Goal: Task Accomplishment & Management: Manage account settings

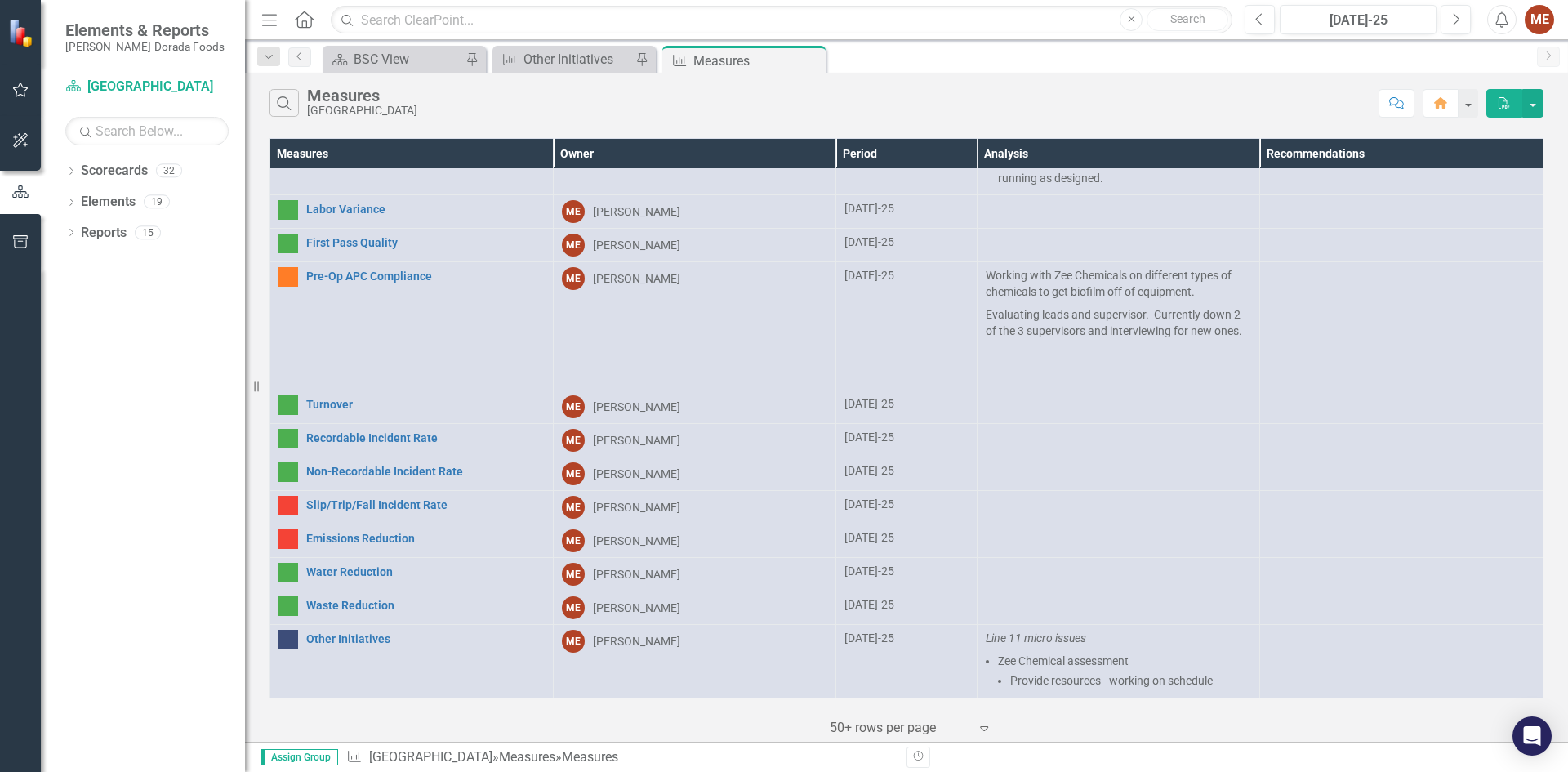
scroll to position [1474, 0]
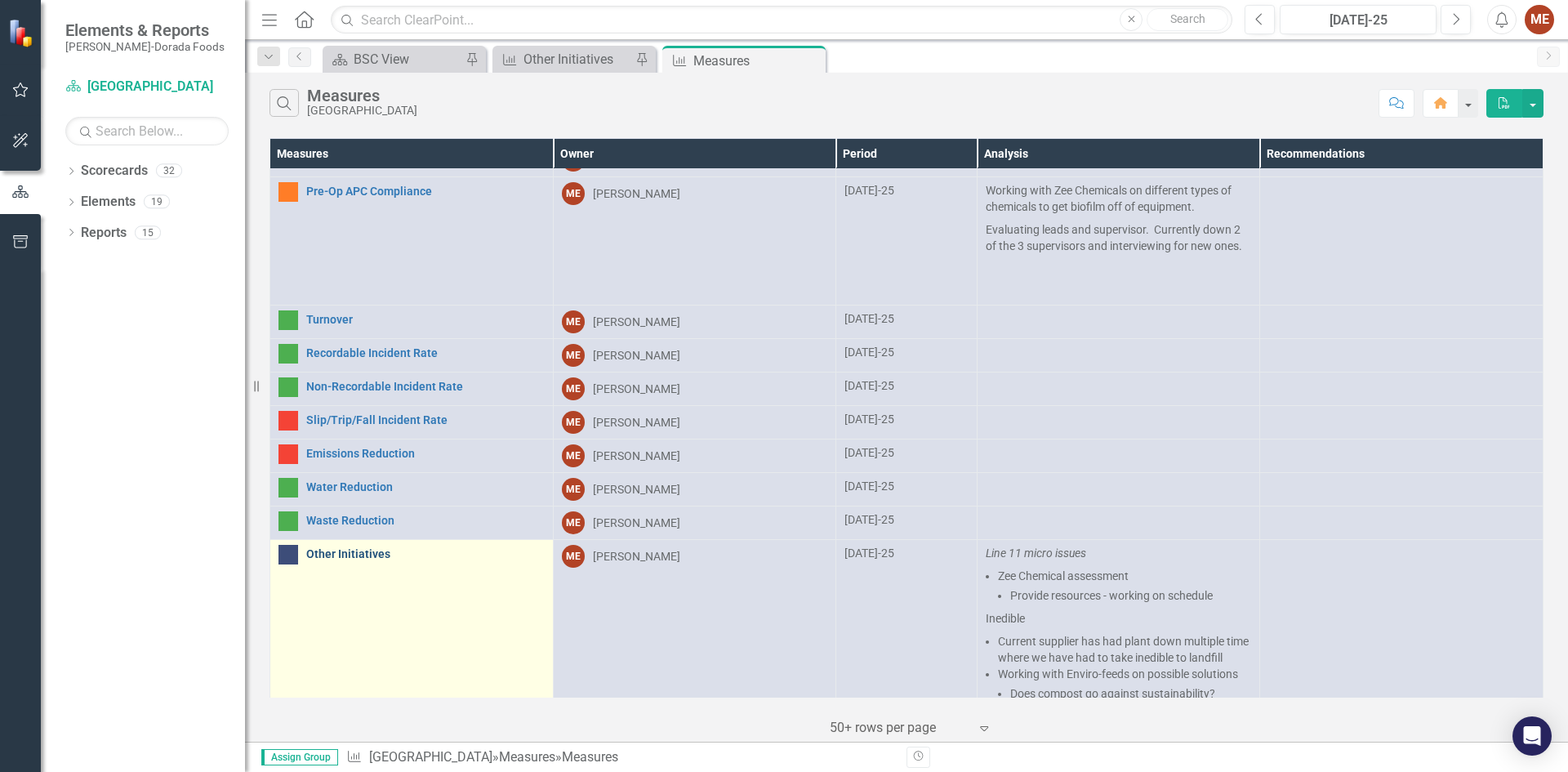
click at [359, 548] on link "Other Initiatives" at bounding box center [425, 553] width 239 height 12
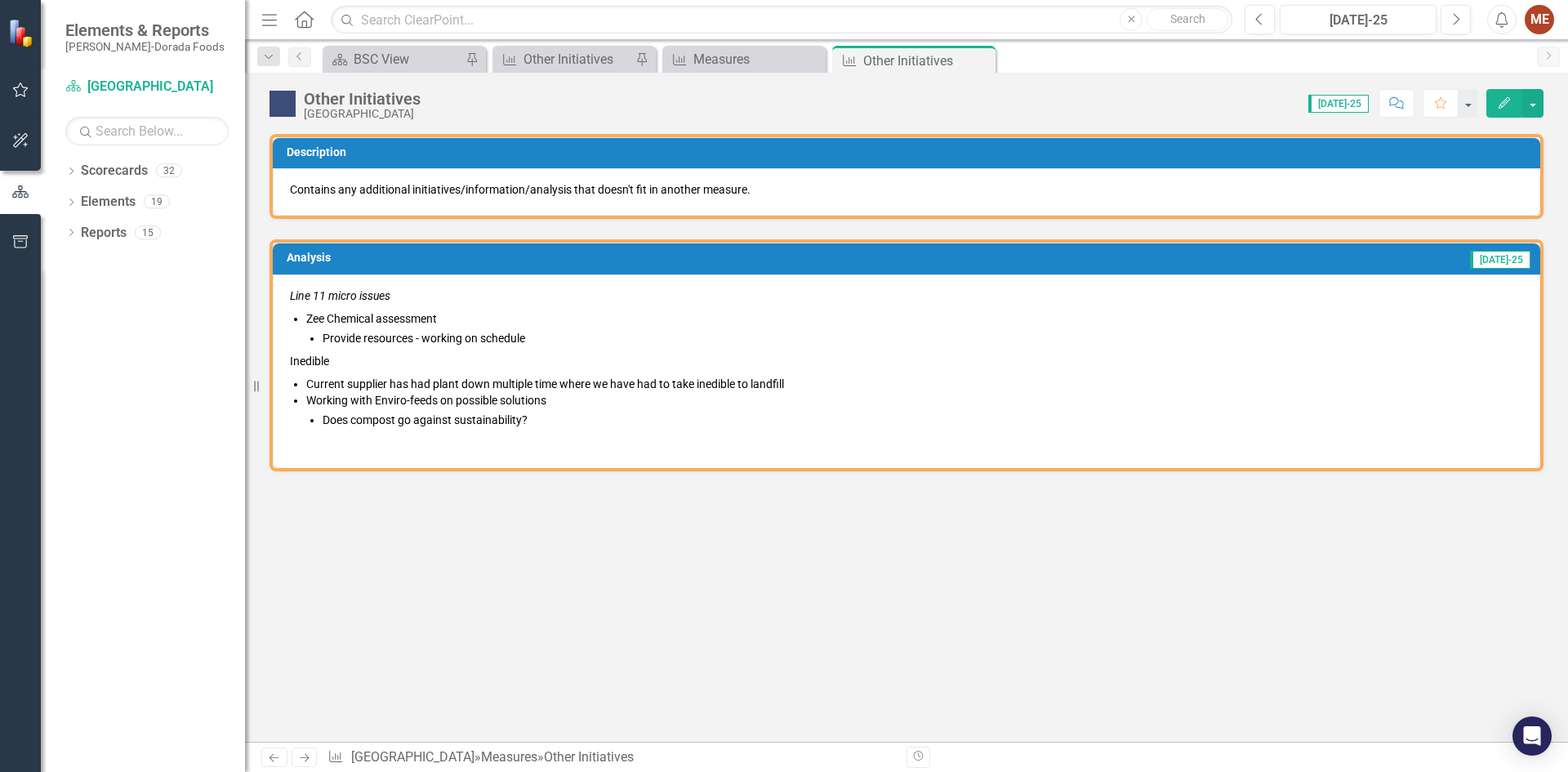
click at [659, 415] on li "Does compost go against sustainability?" at bounding box center [922, 419] width 1200 height 16
click at [547, 417] on li "Does compost go against sustainability?" at bounding box center [922, 419] width 1200 height 16
click at [520, 419] on li "Does compost go against sustainability?" at bounding box center [922, 419] width 1200 height 16
click at [528, 417] on li "Does compost go against sustainability?" at bounding box center [922, 419] width 1200 height 16
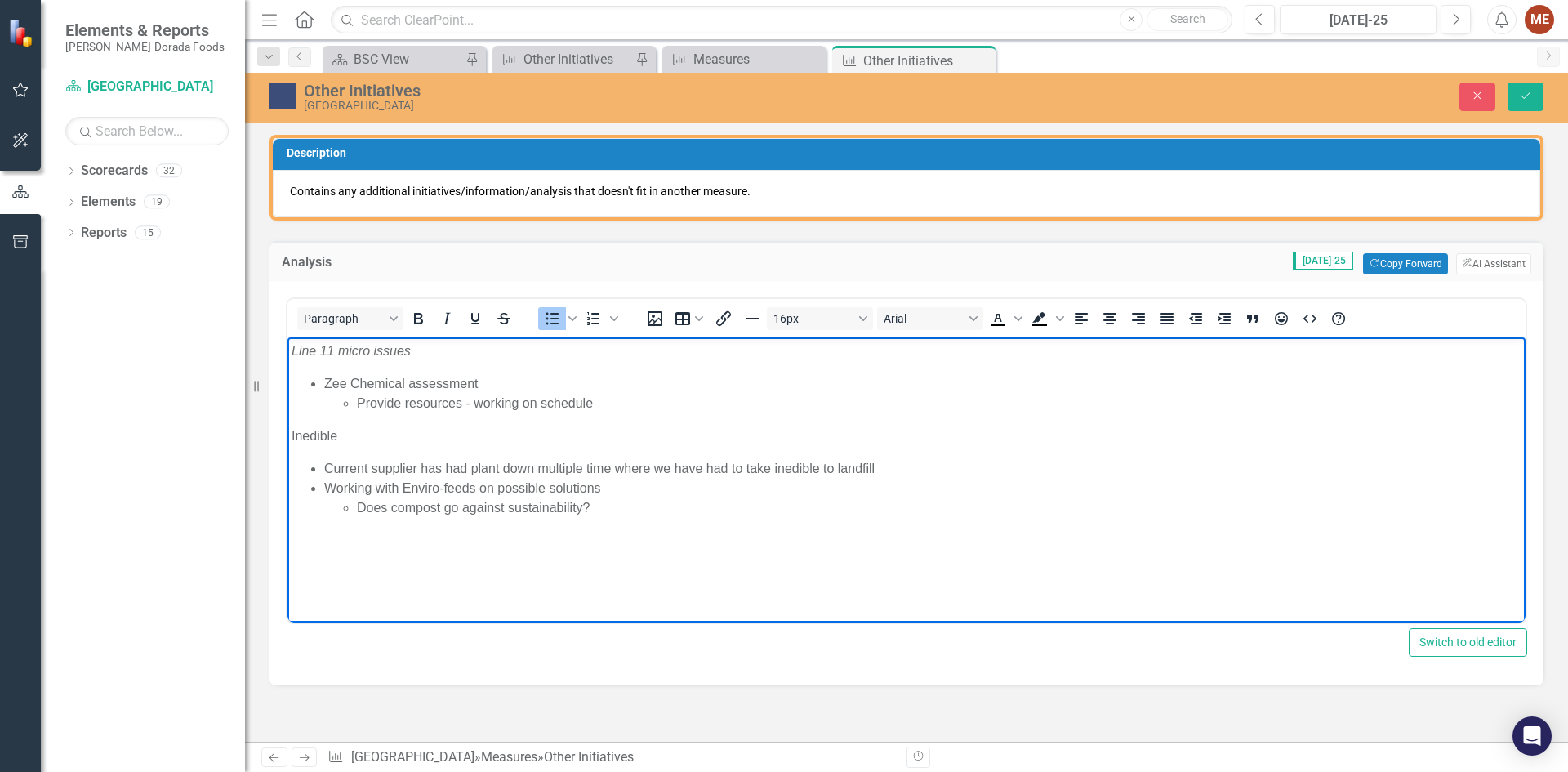
click at [600, 507] on li "Does compost go against sustainability?" at bounding box center [938, 507] width 1164 height 20
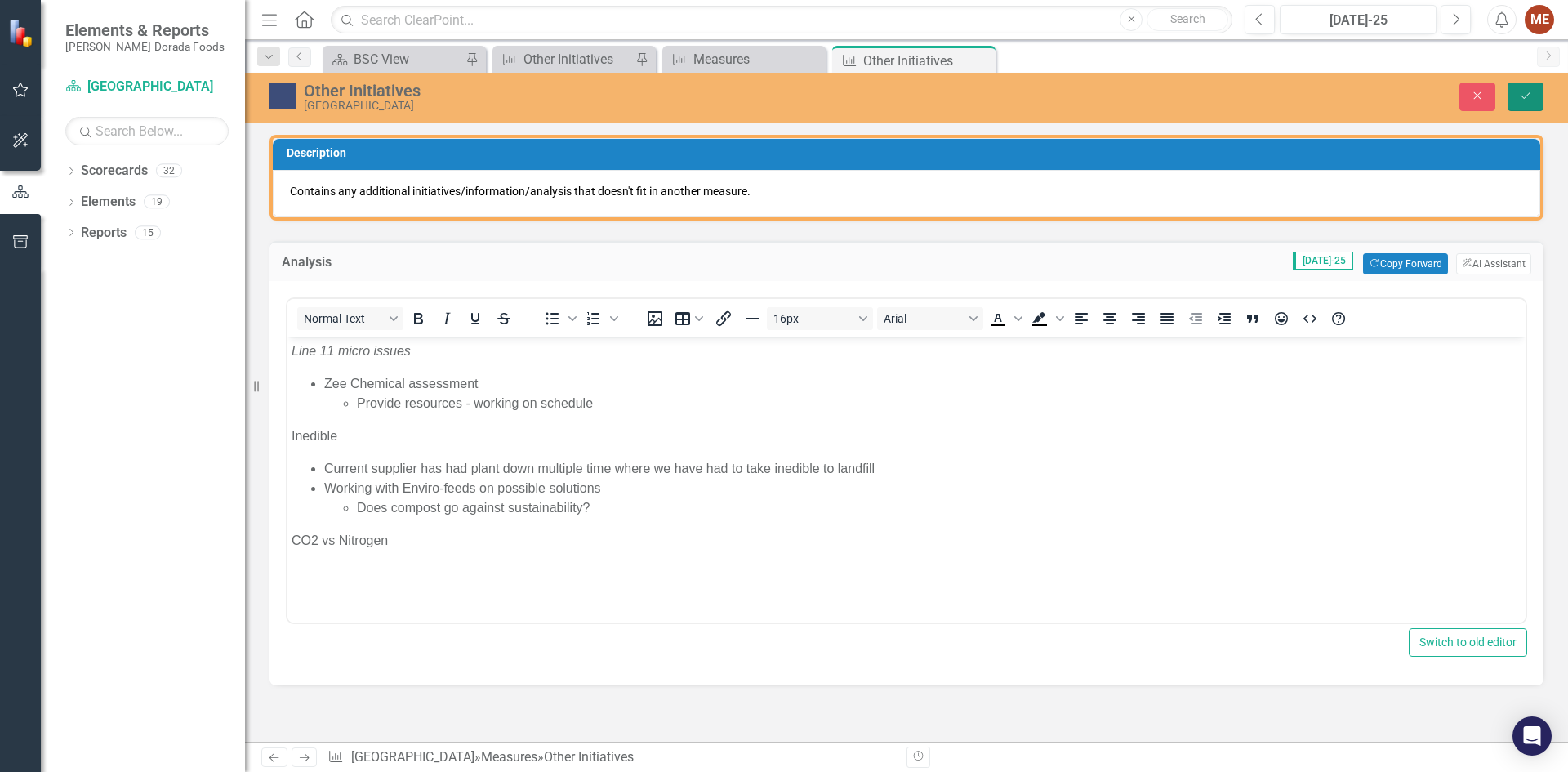
click at [1521, 96] on icon "Save" at bounding box center [1524, 96] width 14 height 11
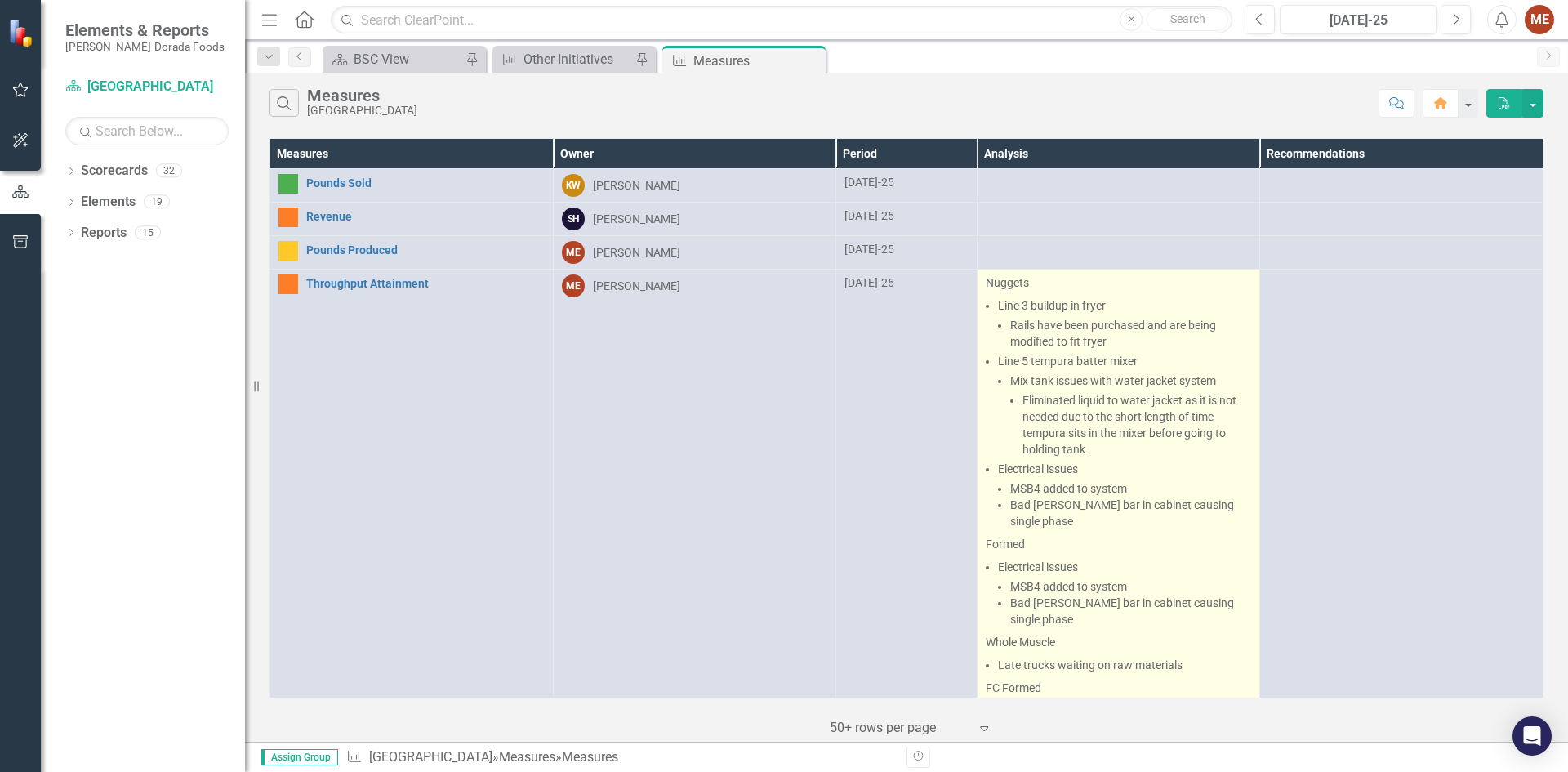
click at [1157, 352] on ul "Line 3 buildup in fryer Rails have been purchased and are being modified to fit…" at bounding box center [1124, 414] width 254 height 232
click at [1157, 353] on li "Line 5 tempura batter mixer Mix tank issues with water jacket system Eliminated…" at bounding box center [1124, 405] width 254 height 105
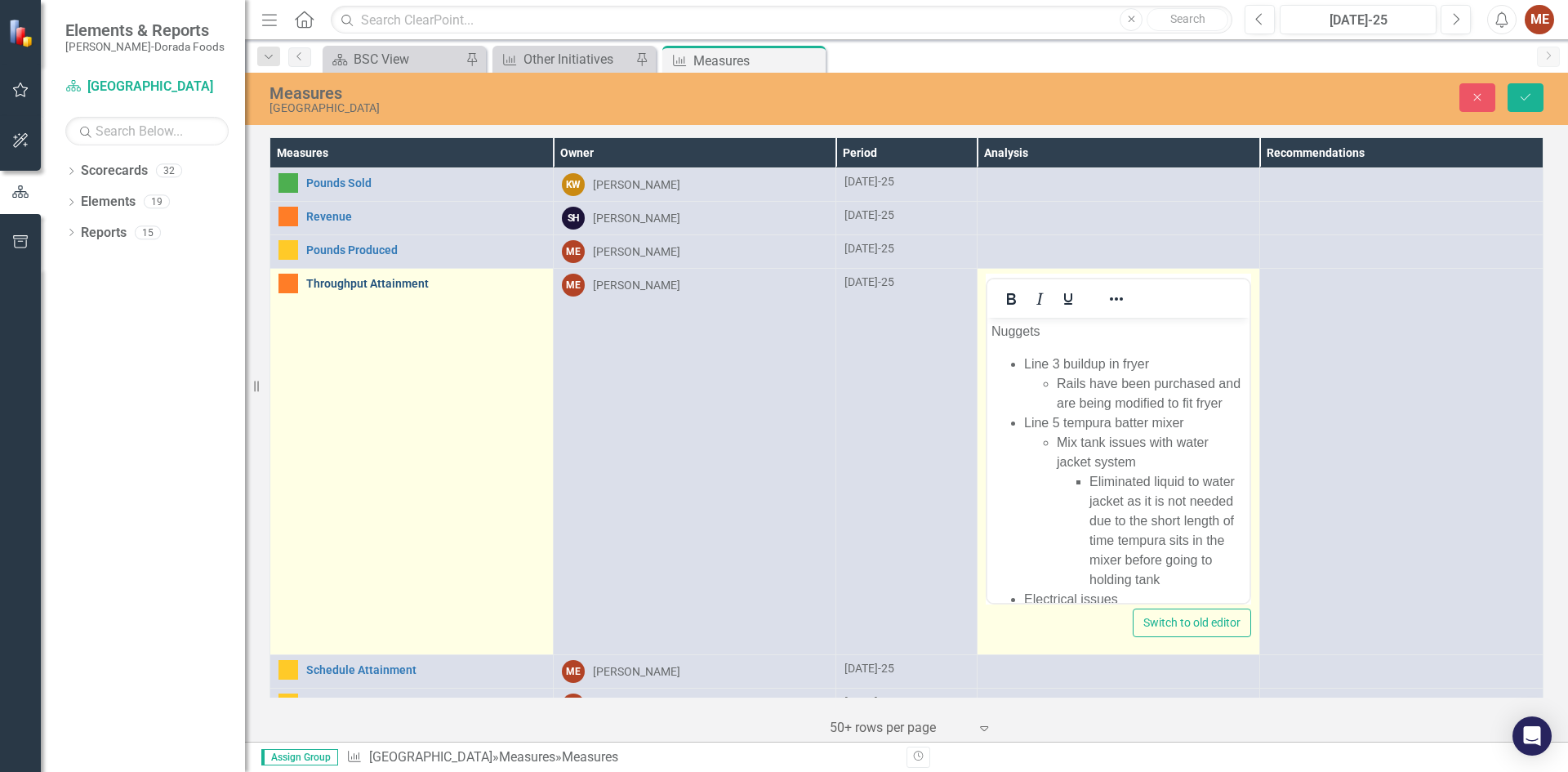
click at [353, 284] on link "Throughput Attainment" at bounding box center [425, 283] width 239 height 12
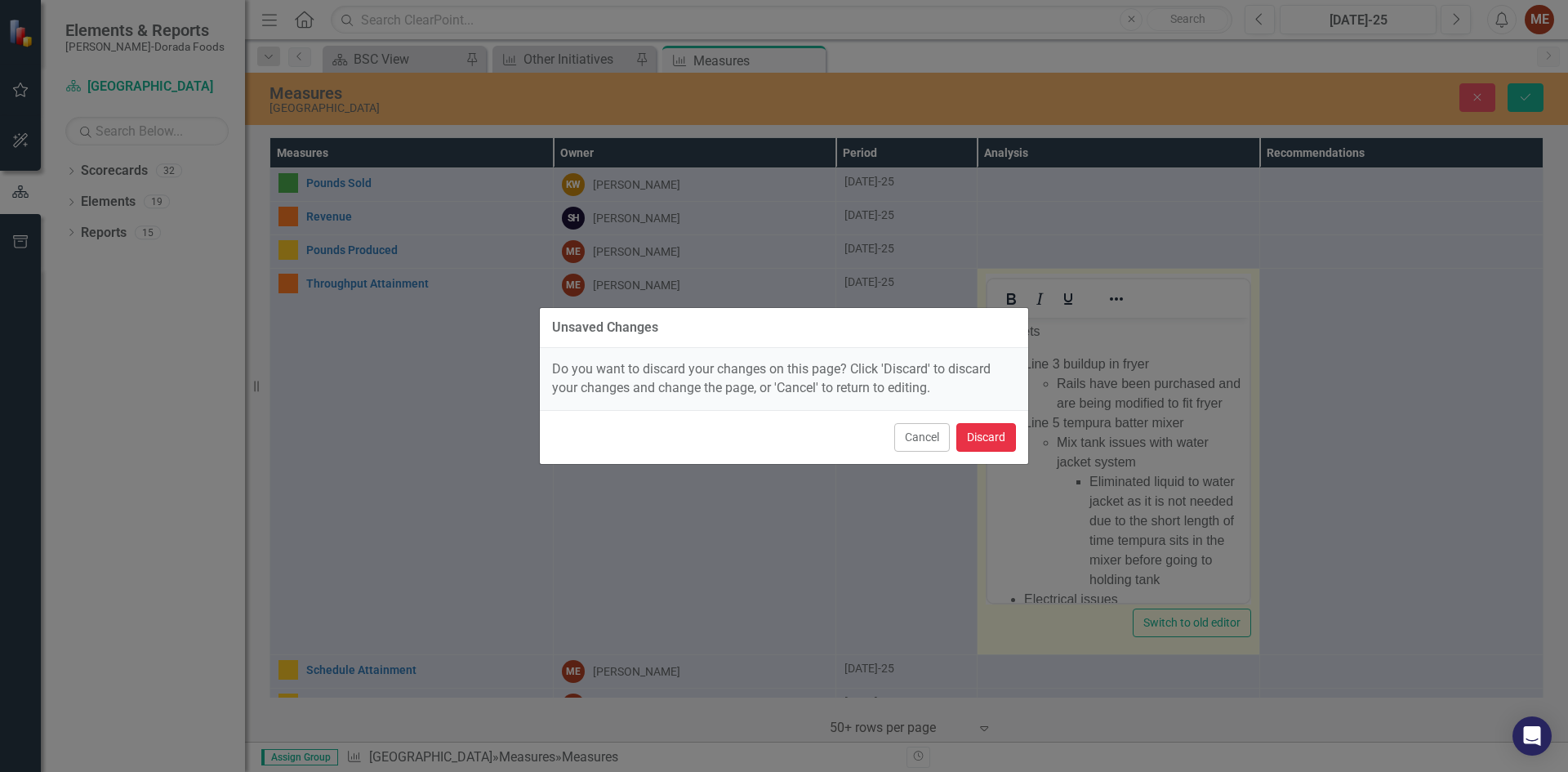
click at [978, 427] on button "Discard" at bounding box center [985, 437] width 60 height 29
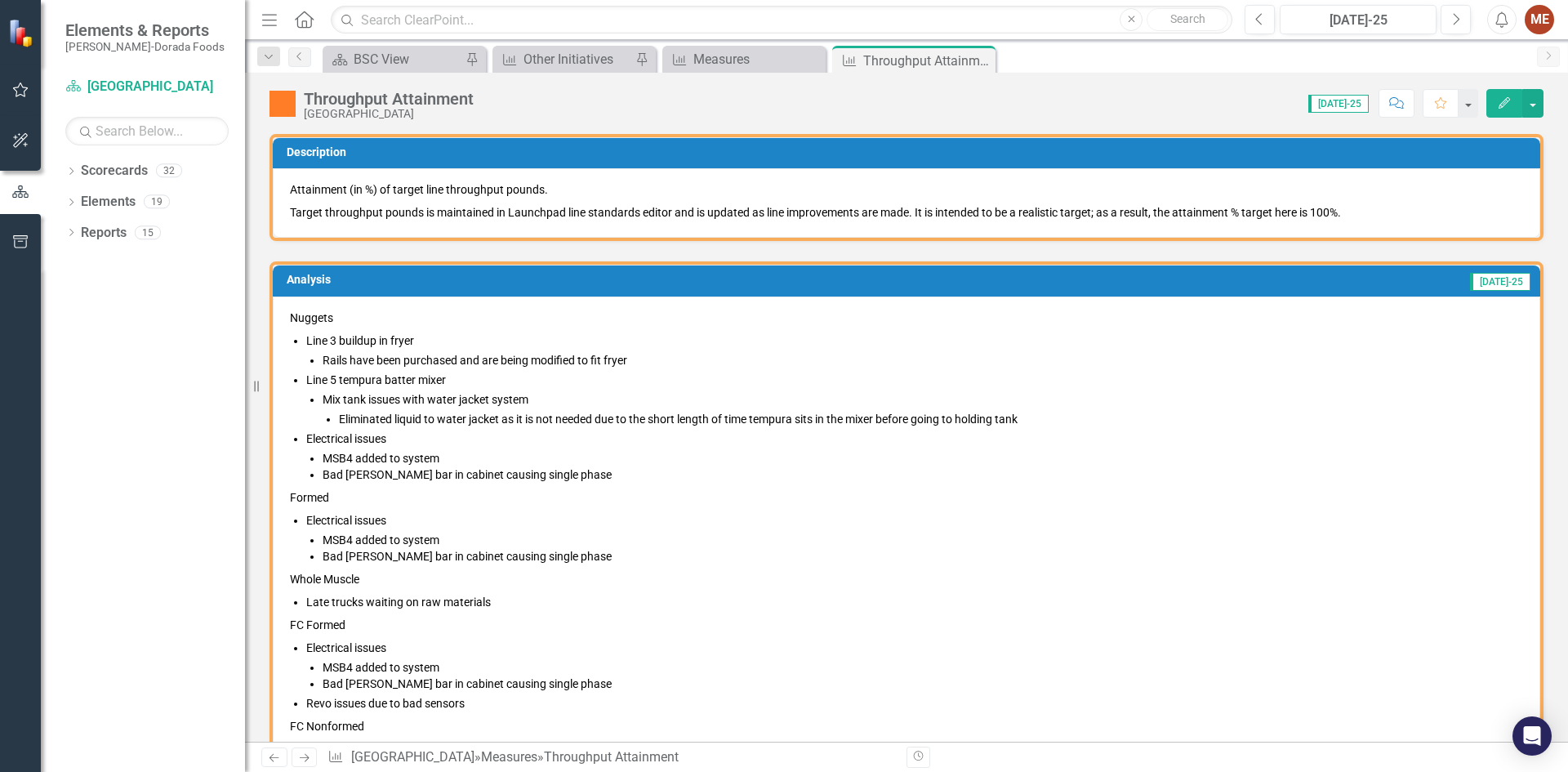
scroll to position [82, 0]
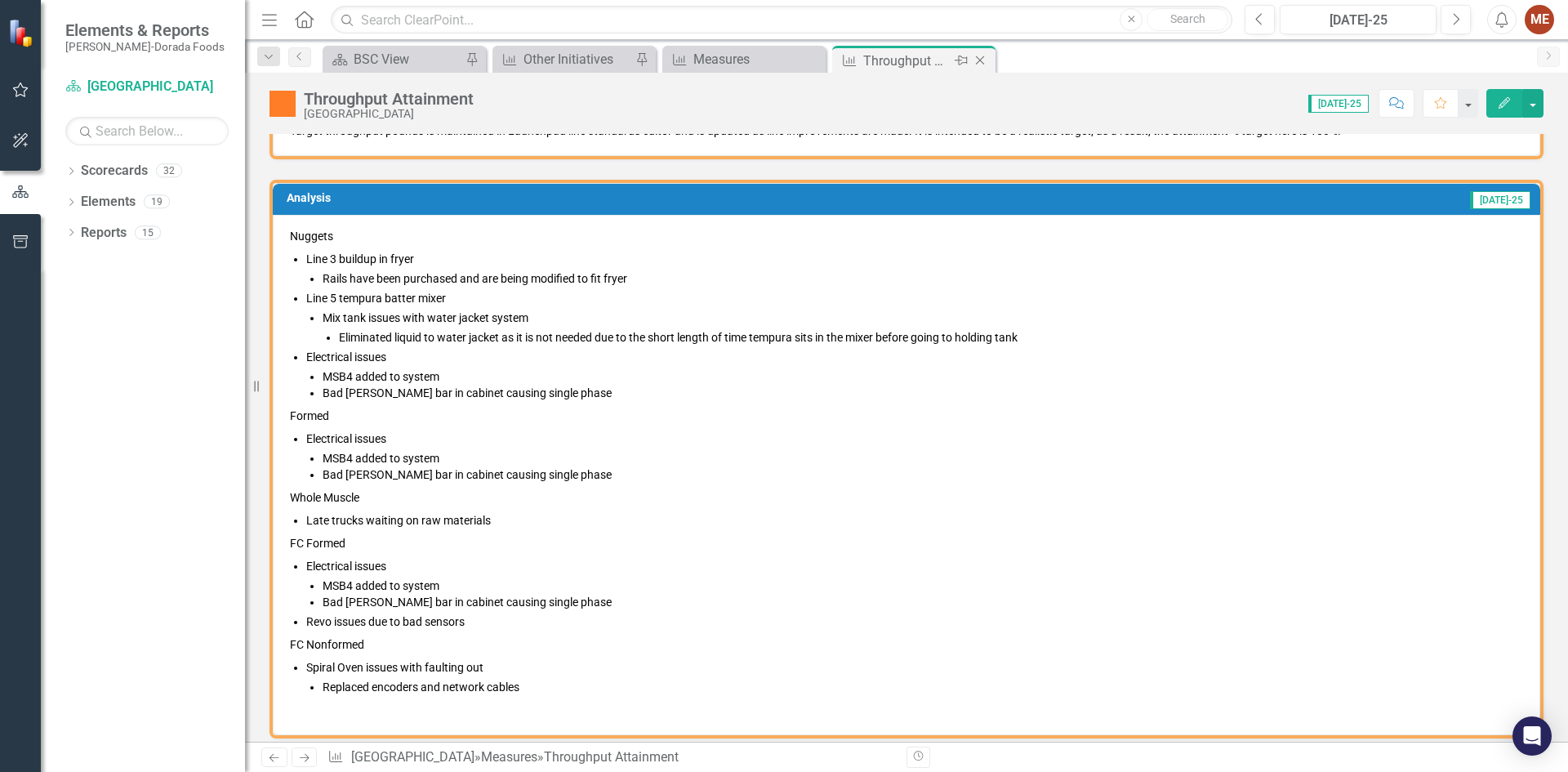
click at [979, 60] on icon at bounding box center [980, 60] width 9 height 9
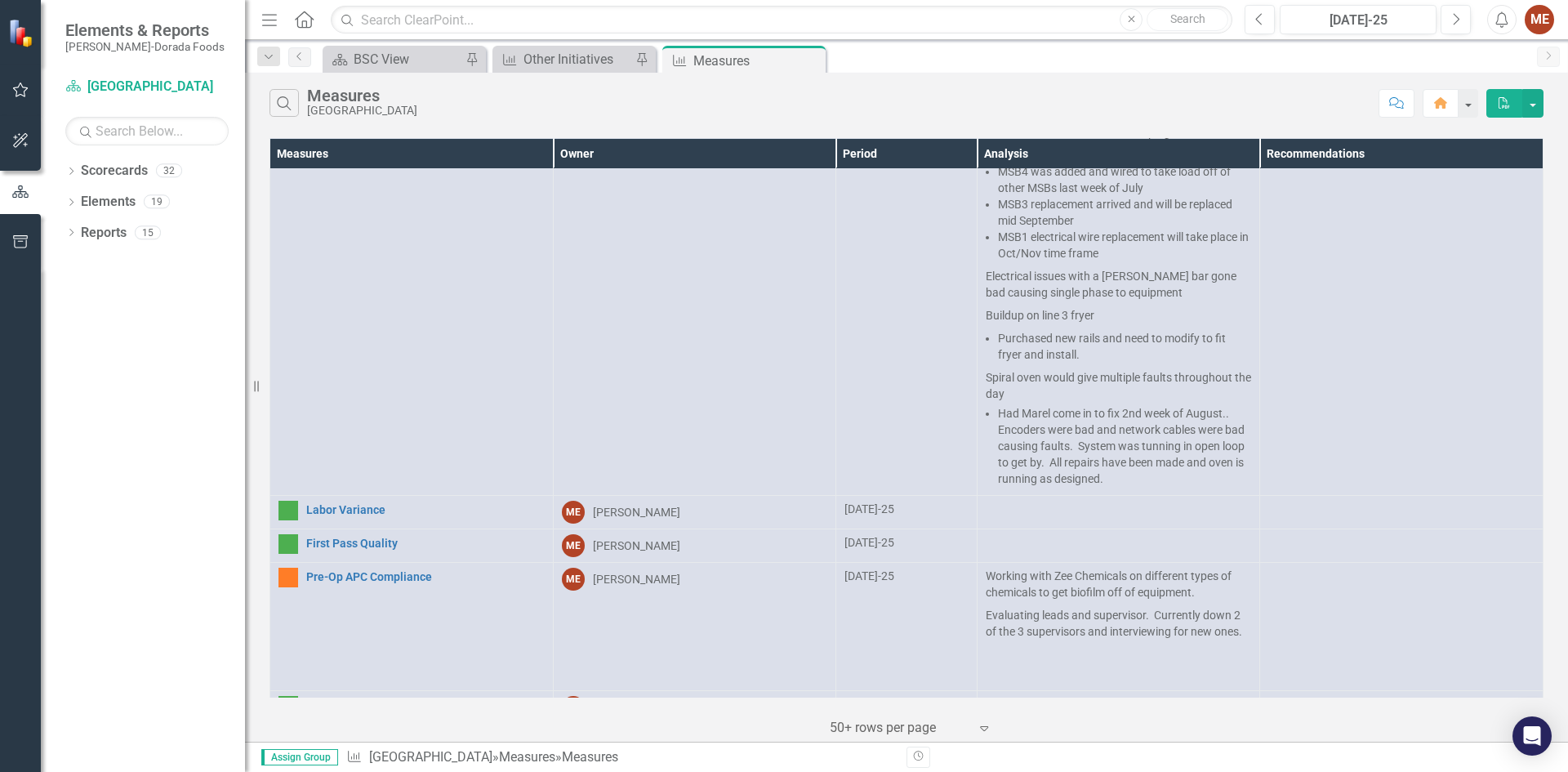
scroll to position [1496, 0]
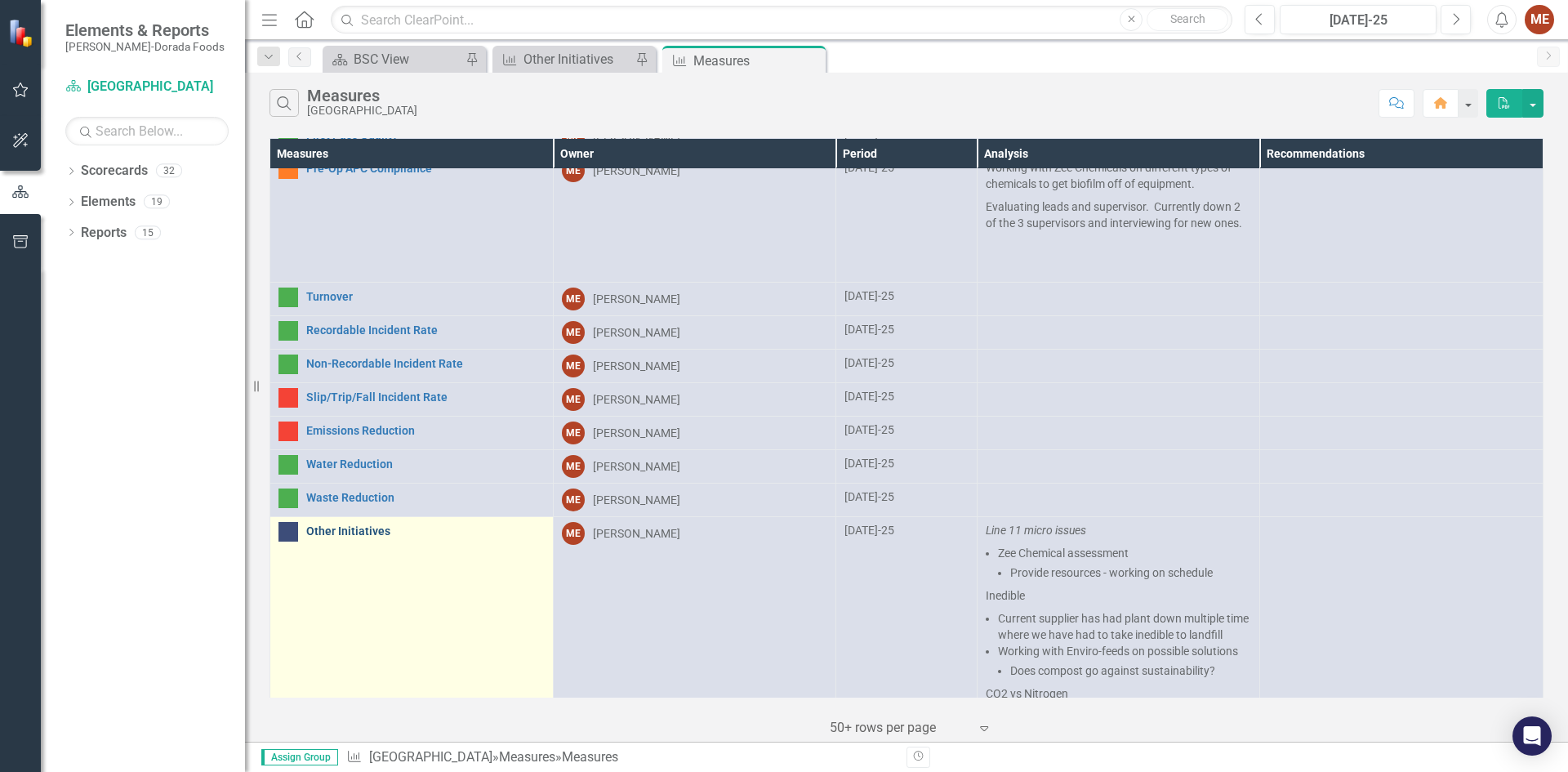
click at [339, 525] on link "Other Initiatives" at bounding box center [425, 531] width 239 height 12
